Goal: Navigation & Orientation: Go to known website

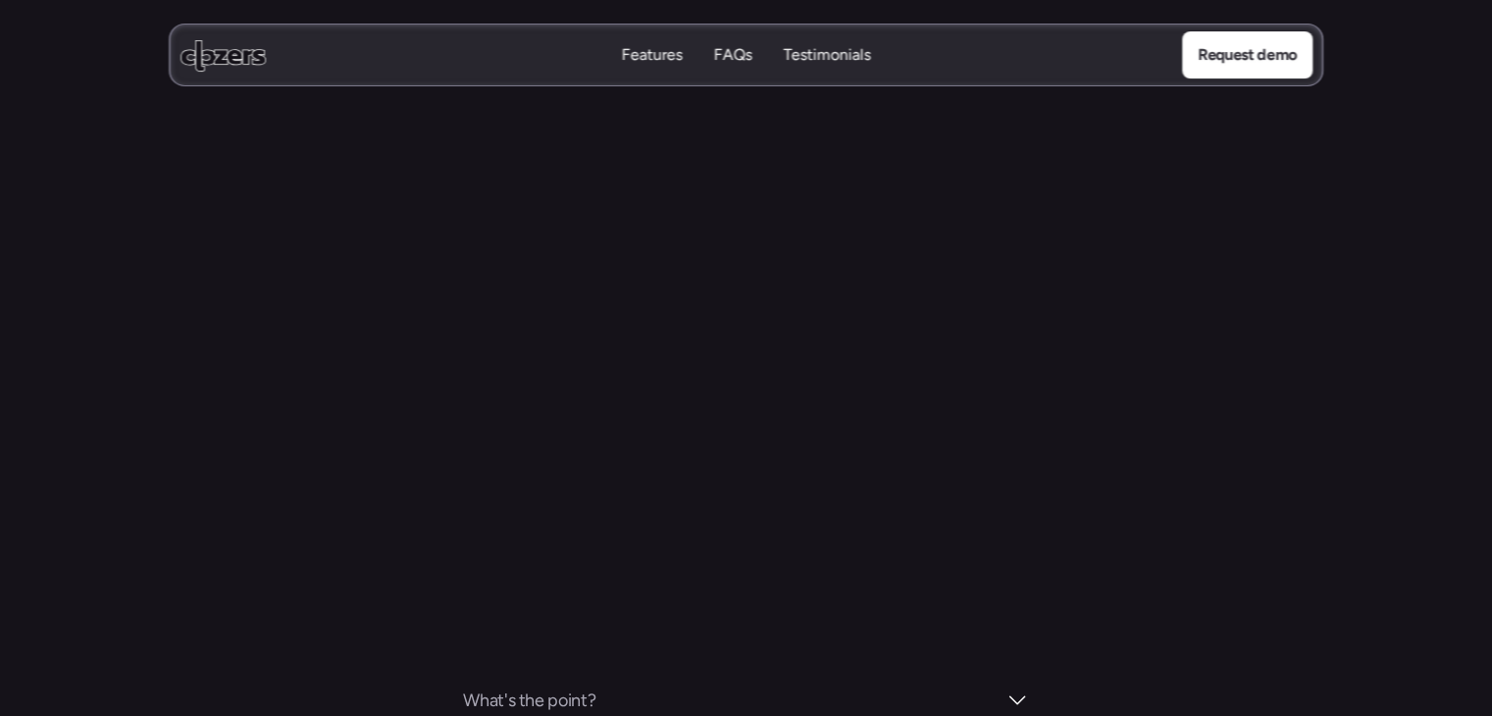
scroll to position [7656, 0]
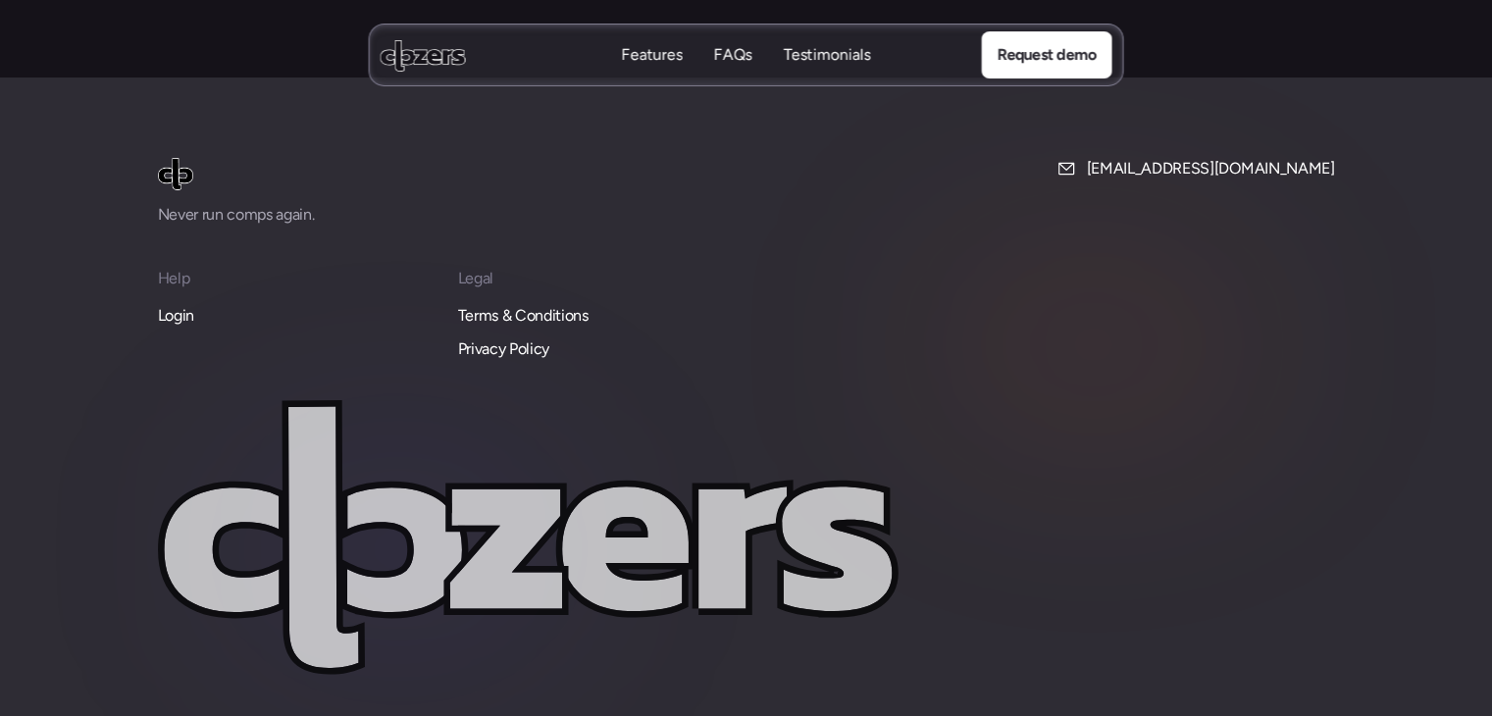
drag, startPoint x: 1377, startPoint y: 65, endPoint x: 1224, endPoint y: 62, distance: 153.0
click at [1224, 62] on div "Features Features FAQs FAQs Testimonials Testimonials Request demo" at bounding box center [746, 55] width 1492 height 110
click at [1244, 68] on div "Features Features FAQs FAQs Testimonials Testimonials Request demo" at bounding box center [746, 55] width 1492 height 110
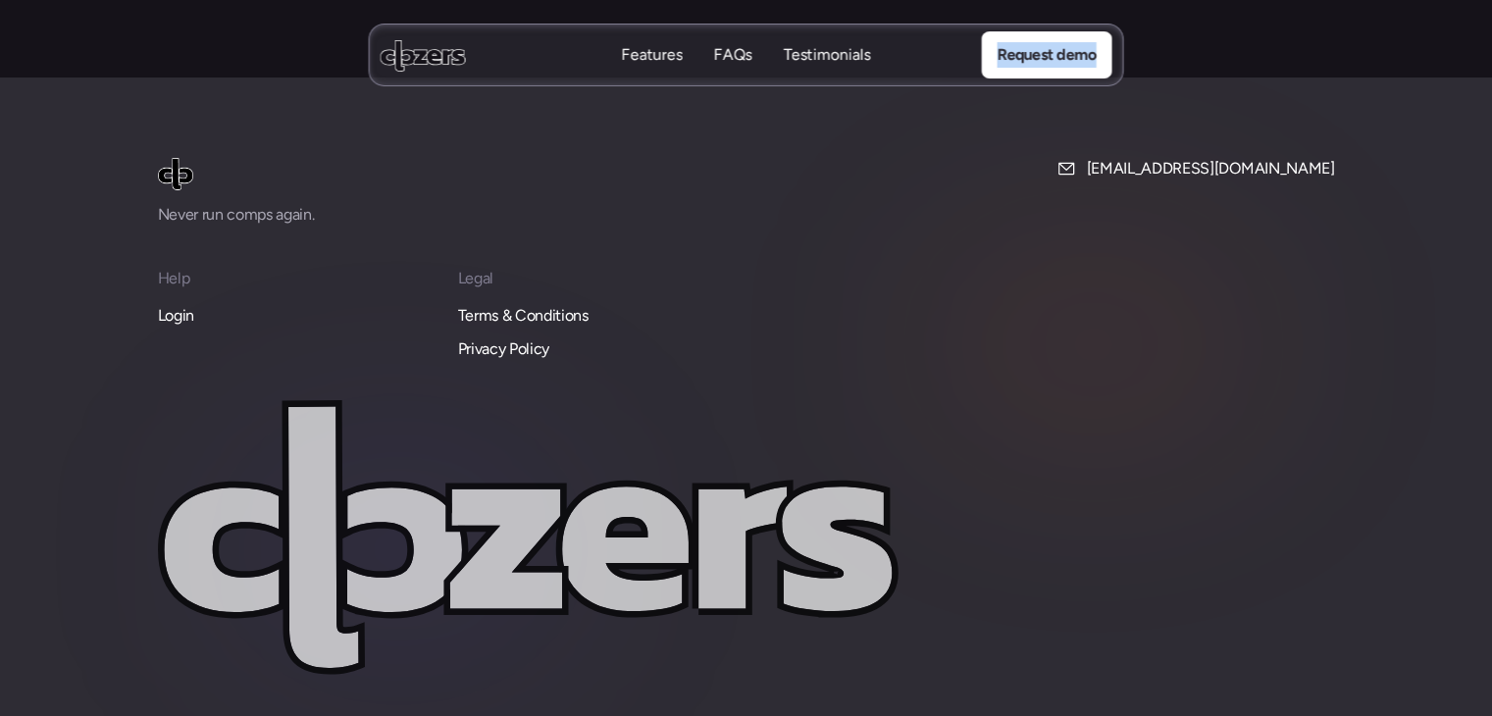
click at [1302, 69] on div "Features Features FAQs FAQs Testimonials Testimonials Request demo" at bounding box center [746, 55] width 1492 height 110
click at [1243, 73] on div "Features Features FAQs FAQs Testimonials Testimonials Request demo" at bounding box center [746, 55] width 1492 height 110
drag, startPoint x: 1214, startPoint y: 53, endPoint x: 1345, endPoint y: 92, distance: 136.2
click at [1345, 92] on div "Features Features FAQs FAQs Testimonials Testimonials Request demo" at bounding box center [746, 55] width 1492 height 110
click at [1279, 64] on div "Features Features FAQs FAQs Testimonials Testimonials Request demo" at bounding box center [746, 55] width 1492 height 110
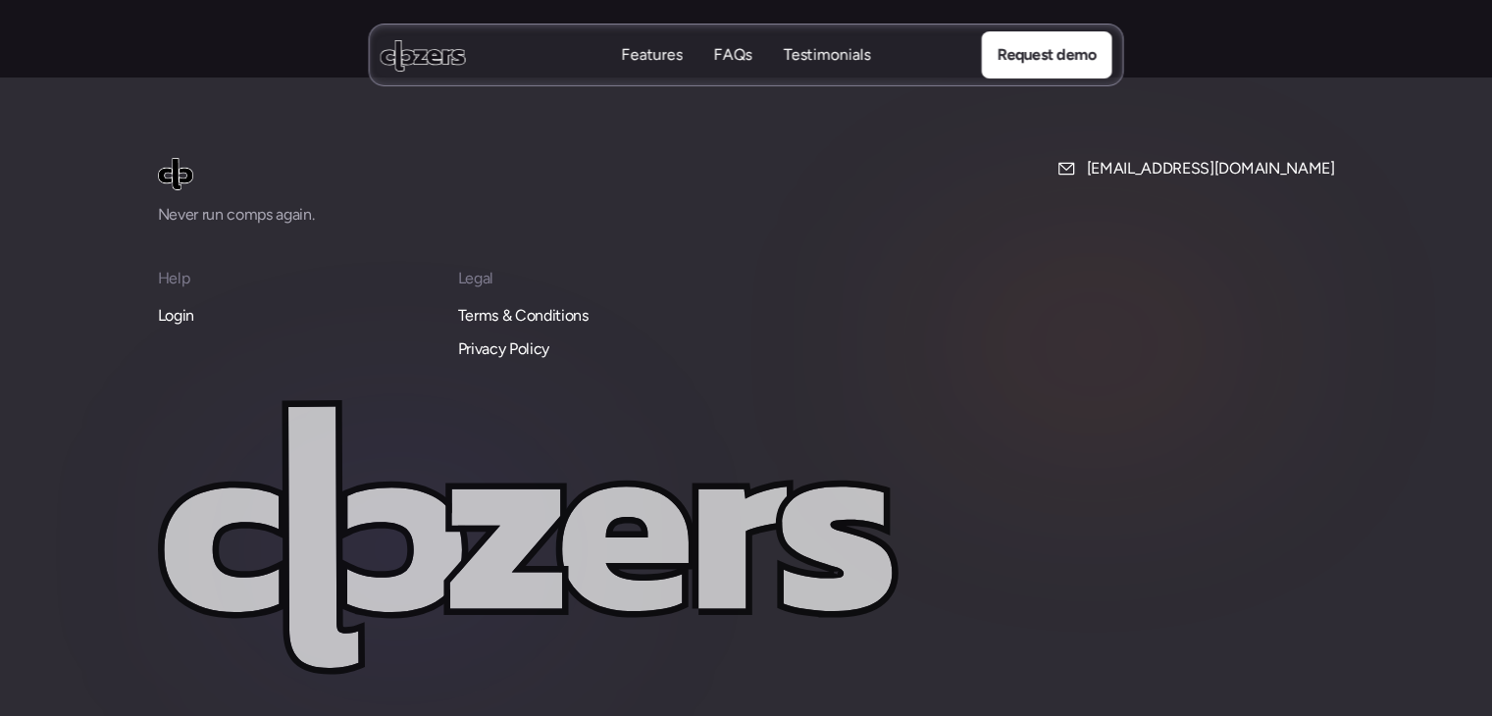
click at [1279, 64] on div "Features Features FAQs FAQs Testimonials Testimonials Request demo" at bounding box center [746, 55] width 1492 height 110
click at [1299, 714] on icon at bounding box center [1290, 726] width 24 height 24
